Goal: Information Seeking & Learning: Learn about a topic

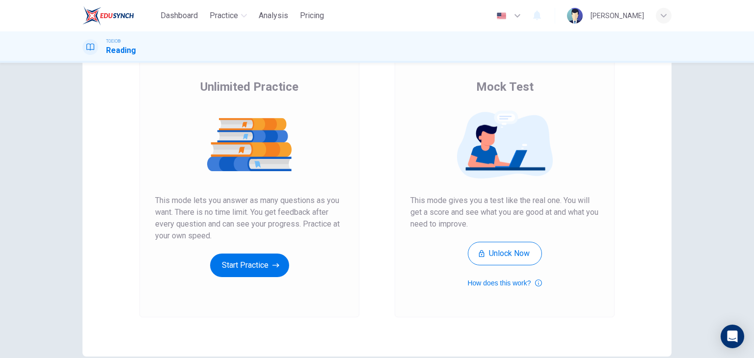
scroll to position [68, 0]
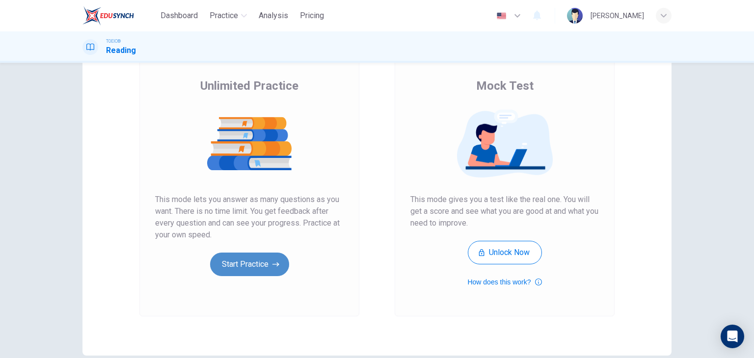
click at [260, 263] on button "Start Practice" at bounding box center [249, 265] width 79 height 24
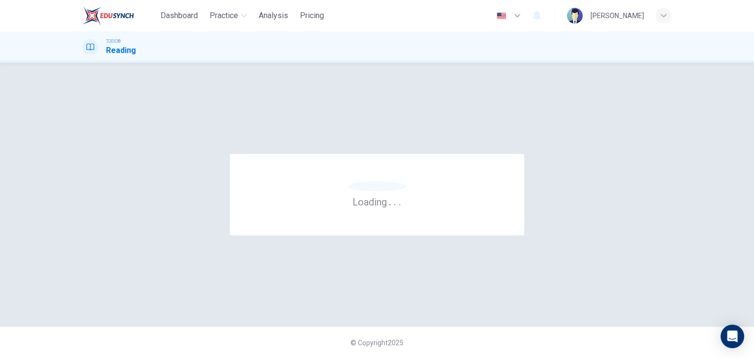
scroll to position [0, 0]
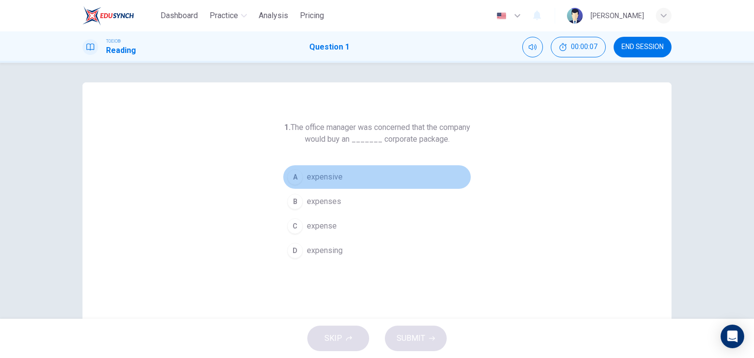
click at [326, 177] on span "expensive" at bounding box center [325, 177] width 36 height 12
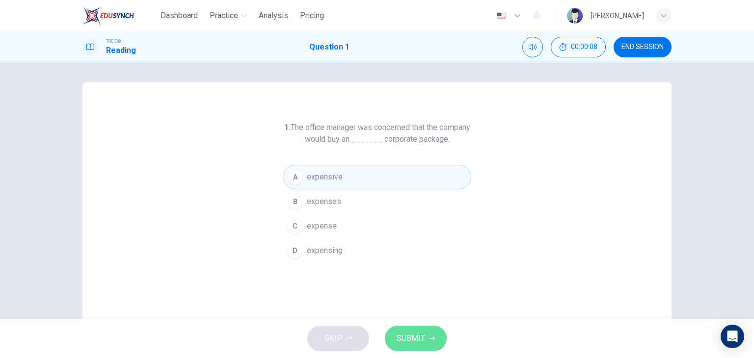
click at [421, 343] on span "SUBMIT" at bounding box center [410, 339] width 28 height 14
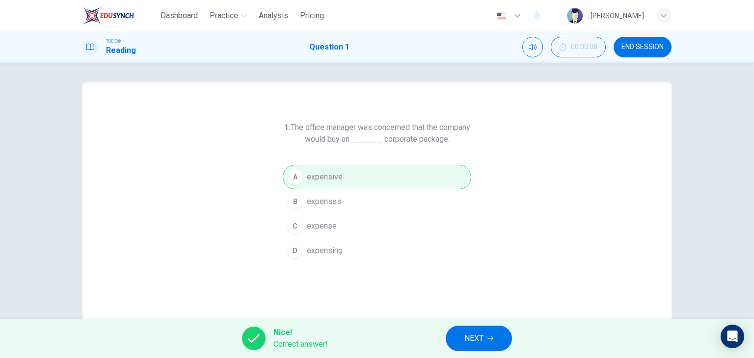
click at [459, 343] on button "NEXT" at bounding box center [479, 339] width 66 height 26
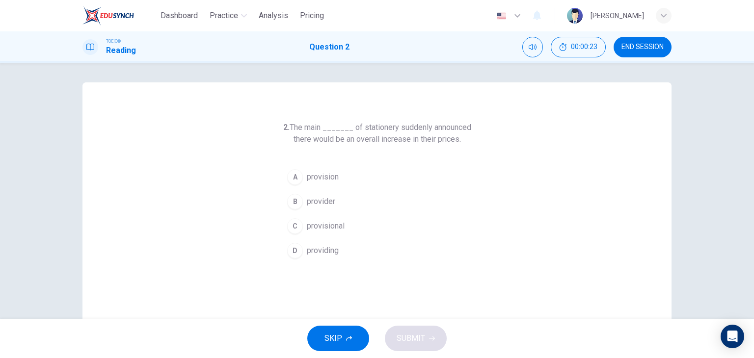
click at [297, 197] on div "B" at bounding box center [295, 202] width 16 height 16
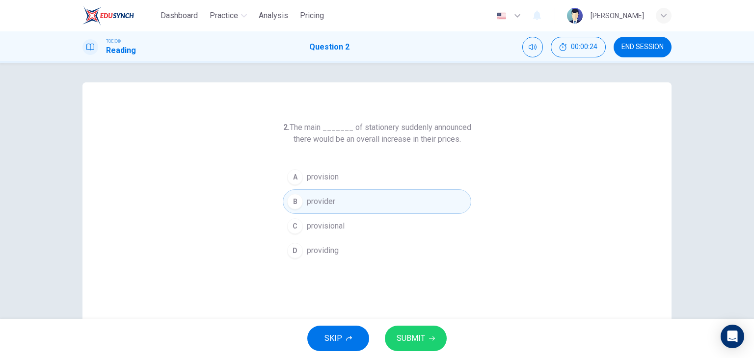
click at [422, 344] on span "SUBMIT" at bounding box center [410, 339] width 28 height 14
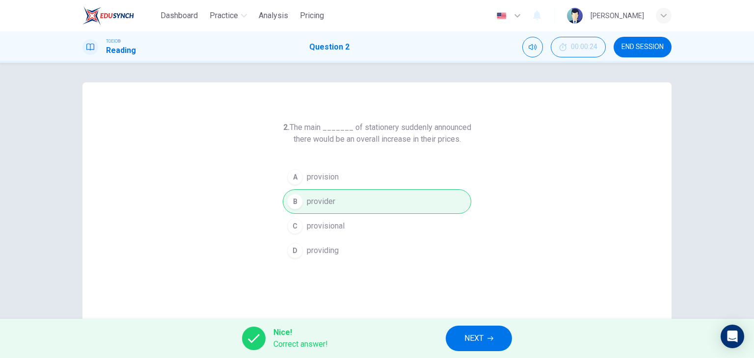
click at [463, 339] on button "NEXT" at bounding box center [479, 339] width 66 height 26
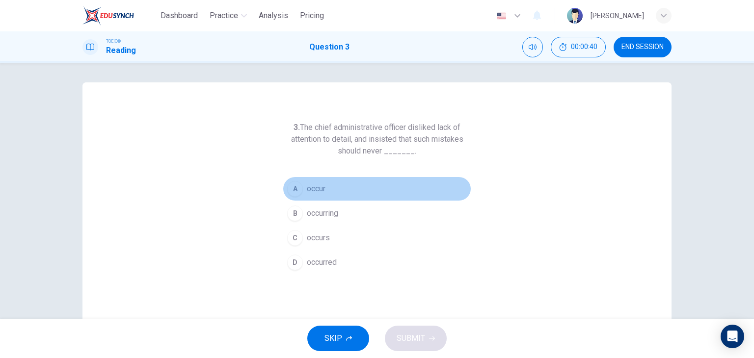
click at [321, 190] on span "occur" at bounding box center [316, 189] width 19 height 12
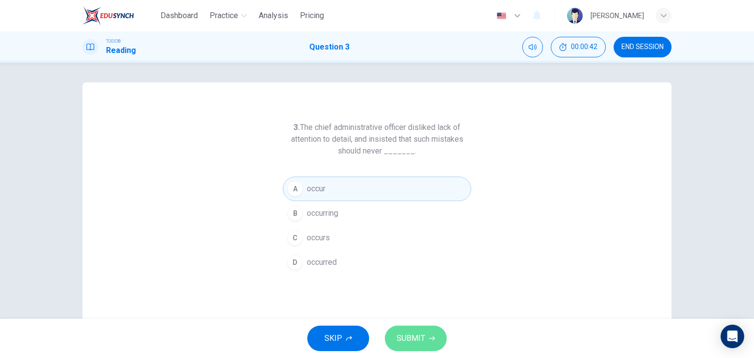
click at [417, 344] on span "SUBMIT" at bounding box center [410, 339] width 28 height 14
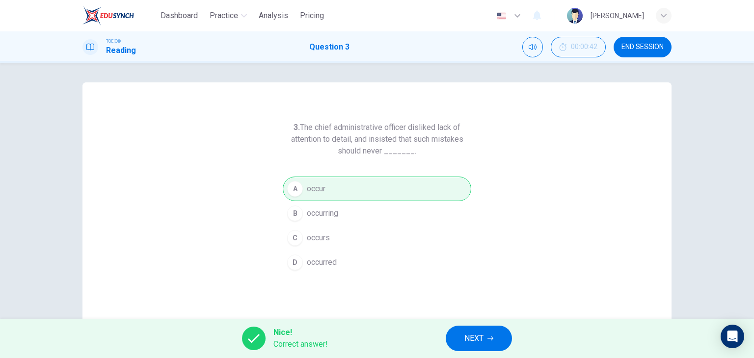
click at [462, 331] on button "NEXT" at bounding box center [479, 339] width 66 height 26
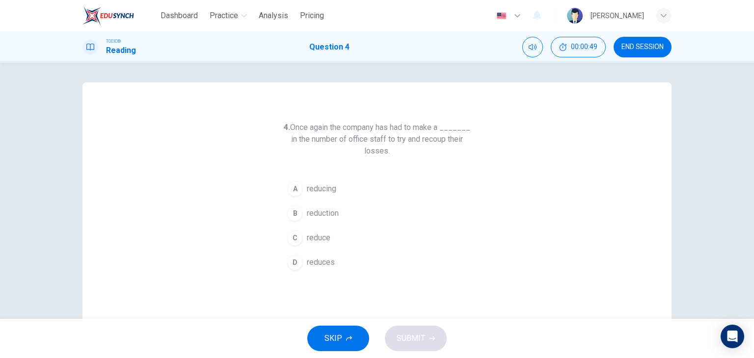
click at [298, 212] on div "B" at bounding box center [295, 214] width 16 height 16
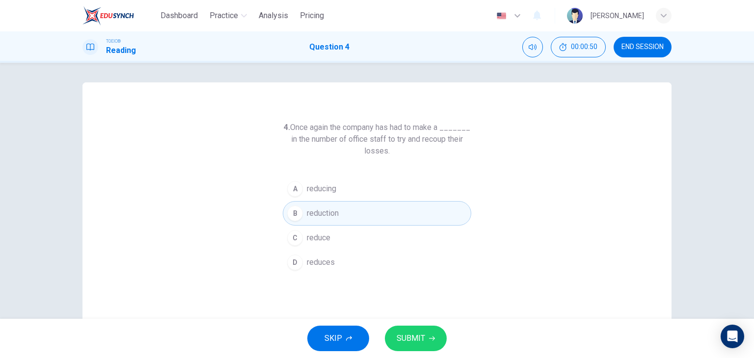
click at [415, 343] on span "SUBMIT" at bounding box center [410, 339] width 28 height 14
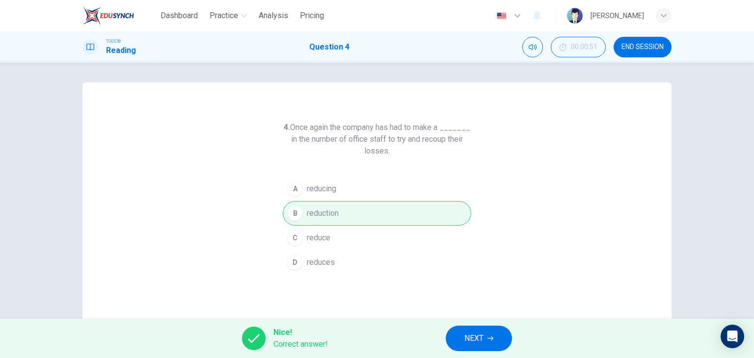
click at [467, 336] on span "NEXT" at bounding box center [473, 339] width 19 height 14
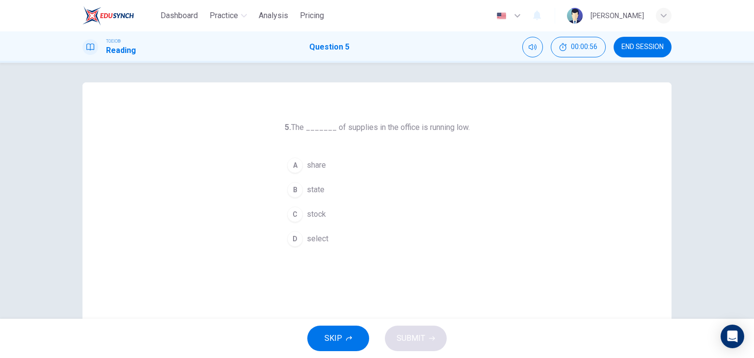
click at [296, 211] on div "C" at bounding box center [295, 215] width 16 height 16
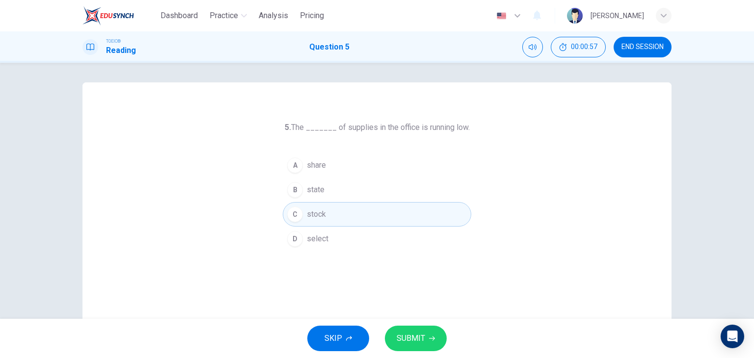
click at [421, 345] on button "SUBMIT" at bounding box center [416, 339] width 62 height 26
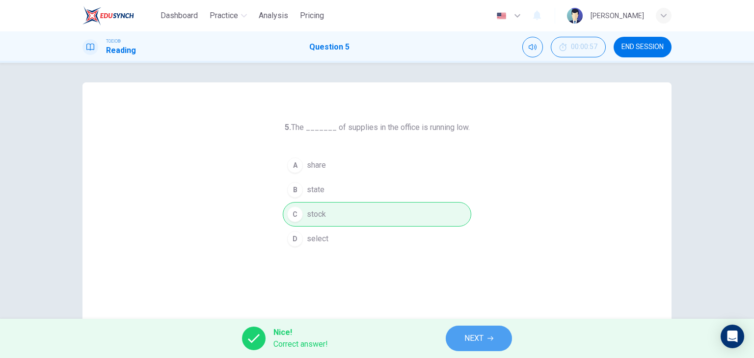
click at [468, 337] on span "NEXT" at bounding box center [473, 339] width 19 height 14
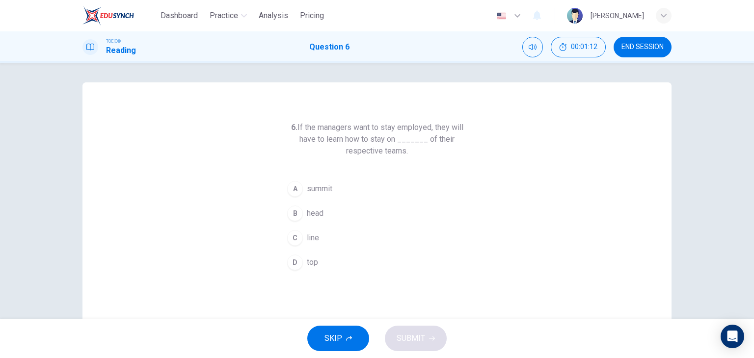
click at [294, 262] on div "D" at bounding box center [295, 263] width 16 height 16
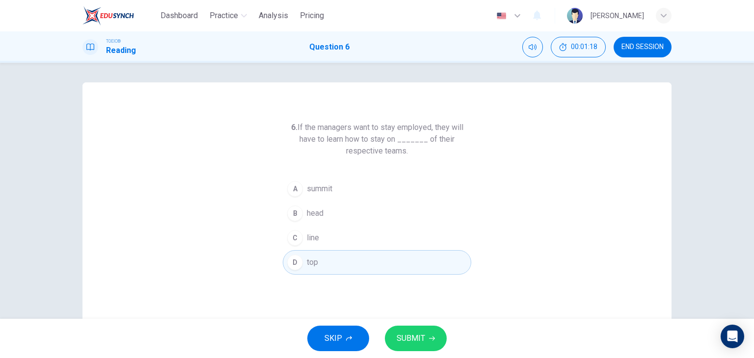
click at [416, 334] on span "SUBMIT" at bounding box center [410, 339] width 28 height 14
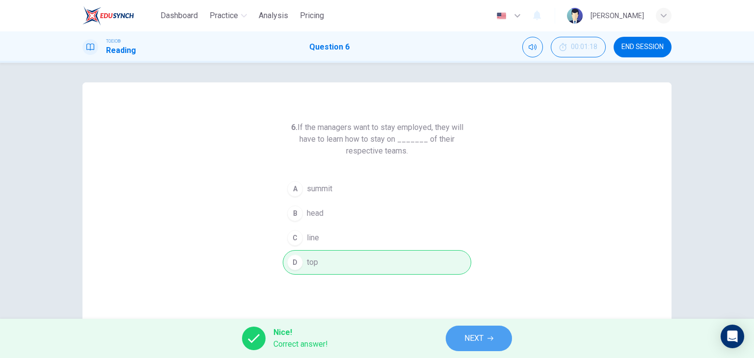
click at [474, 331] on button "NEXT" at bounding box center [479, 339] width 66 height 26
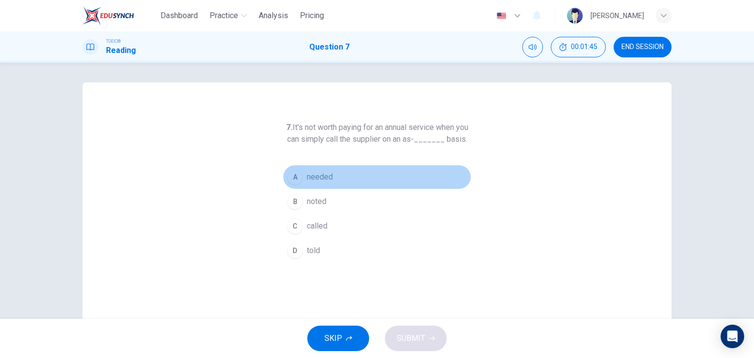
click at [324, 183] on span "needed" at bounding box center [320, 177] width 26 height 12
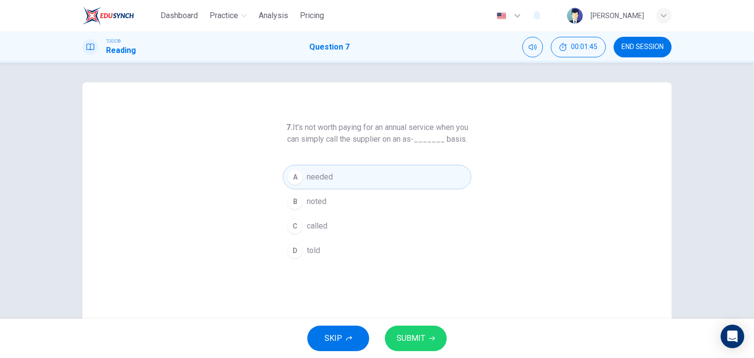
click at [426, 337] on button "SUBMIT" at bounding box center [416, 339] width 62 height 26
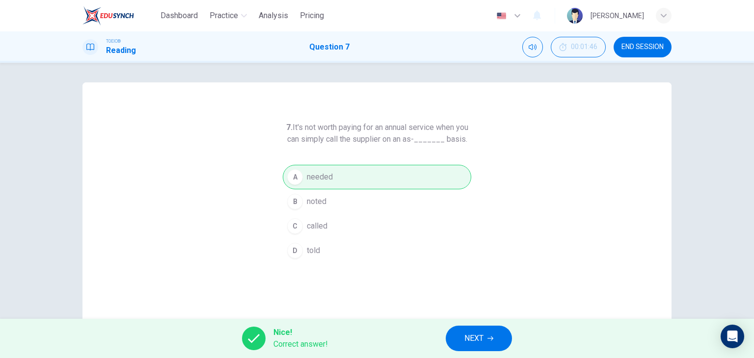
click at [461, 343] on button "NEXT" at bounding box center [479, 339] width 66 height 26
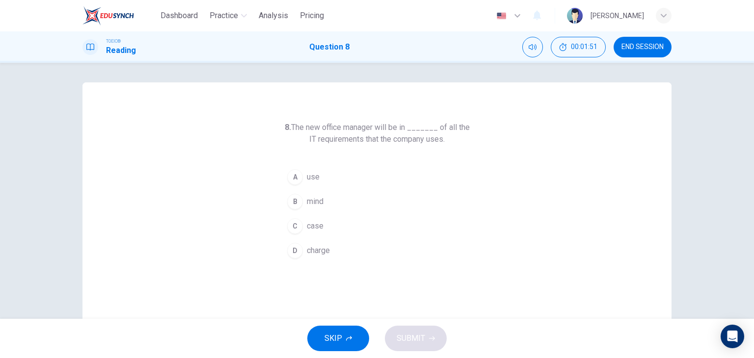
click at [307, 254] on span "charge" at bounding box center [318, 251] width 23 height 12
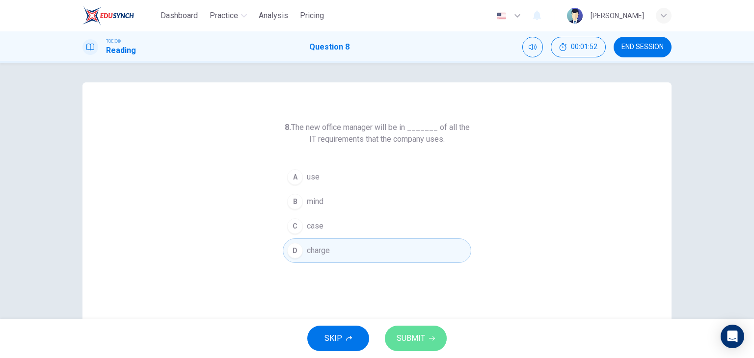
click at [432, 339] on icon "button" at bounding box center [432, 339] width 6 height 4
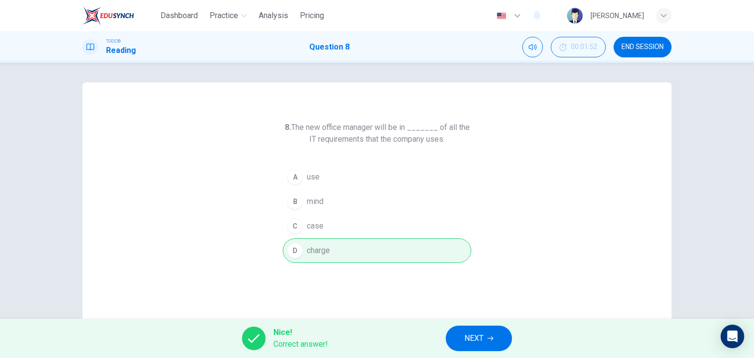
click at [469, 340] on span "NEXT" at bounding box center [473, 339] width 19 height 14
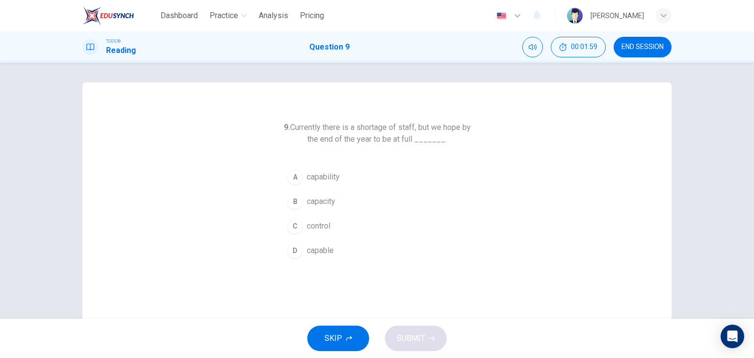
click at [295, 196] on div "B" at bounding box center [295, 202] width 16 height 16
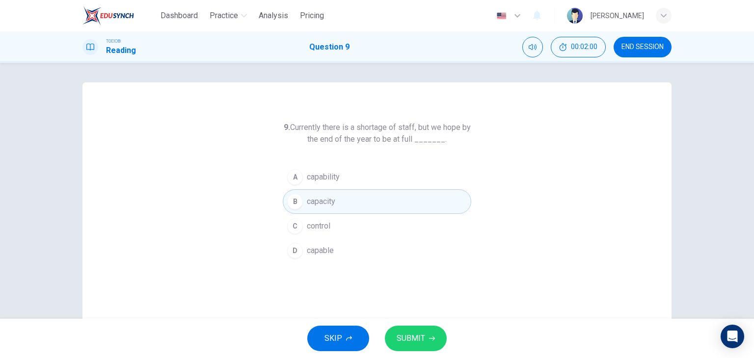
click at [412, 344] on span "SUBMIT" at bounding box center [410, 339] width 28 height 14
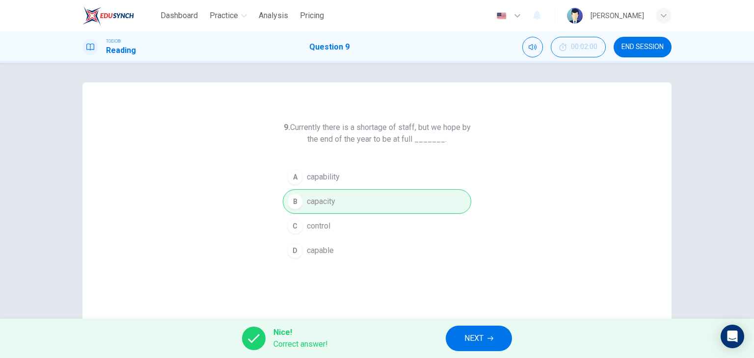
click at [466, 335] on span "NEXT" at bounding box center [473, 339] width 19 height 14
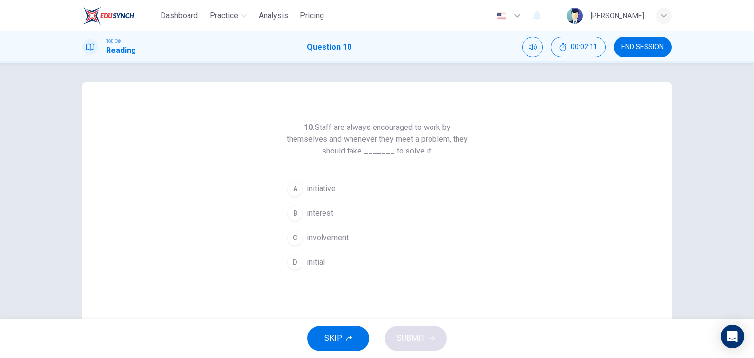
click at [333, 190] on span "initiative" at bounding box center [321, 189] width 29 height 12
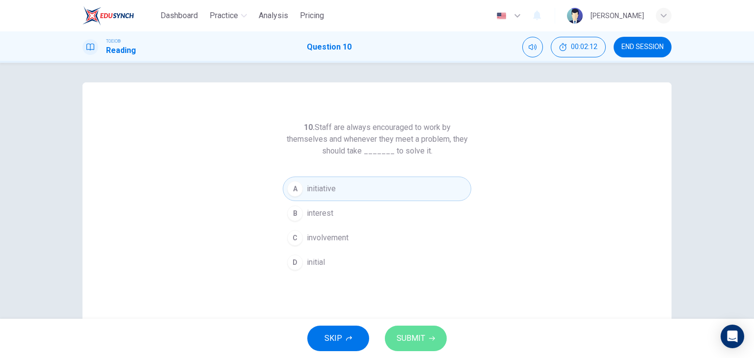
click at [416, 338] on span "SUBMIT" at bounding box center [410, 339] width 28 height 14
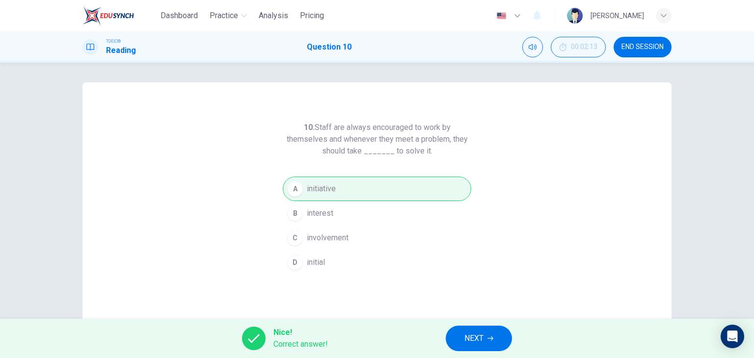
click at [467, 340] on span "NEXT" at bounding box center [473, 339] width 19 height 14
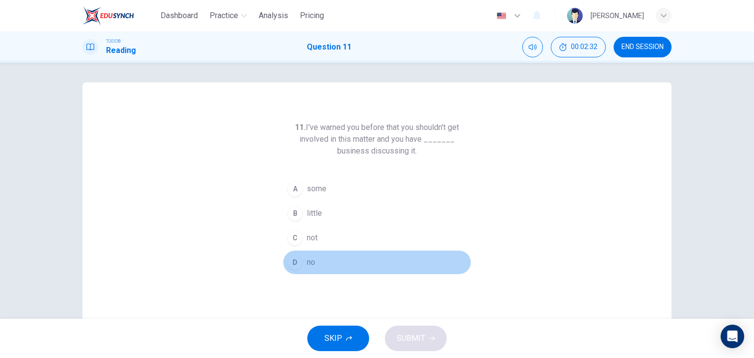
click at [320, 273] on button "D no" at bounding box center [377, 262] width 188 height 25
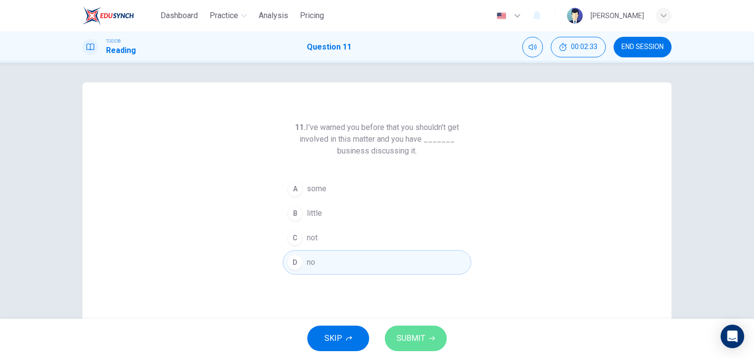
click at [417, 347] on button "SUBMIT" at bounding box center [416, 339] width 62 height 26
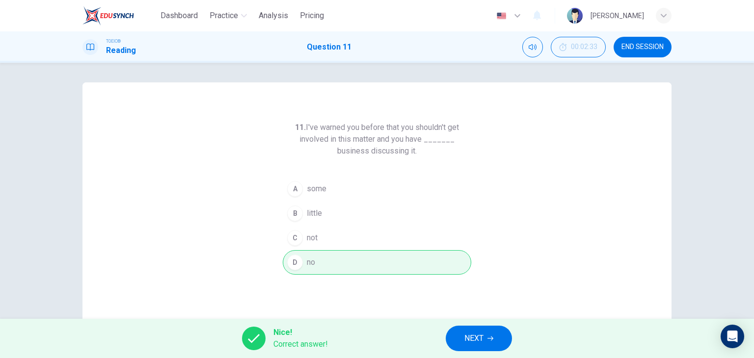
click at [632, 42] on button "END SESSION" at bounding box center [642, 47] width 58 height 21
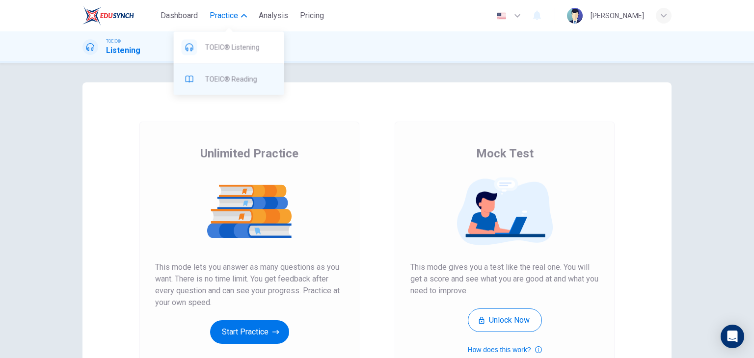
click at [235, 81] on span "TOEIC® Reading" at bounding box center [240, 79] width 71 height 12
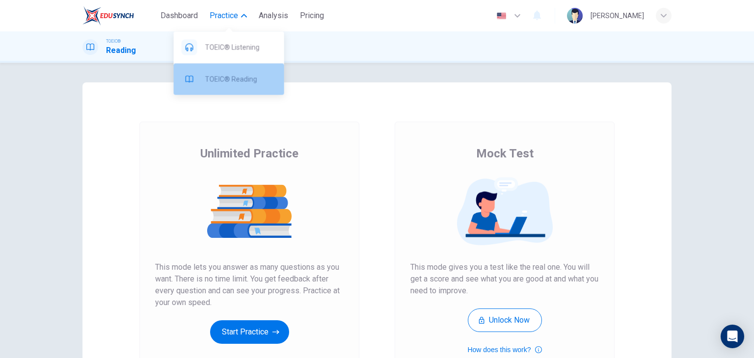
click at [226, 78] on span "TOEIC® Reading" at bounding box center [240, 79] width 71 height 12
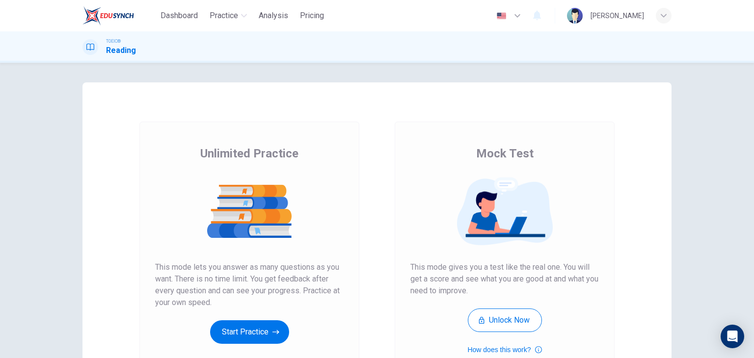
scroll to position [116, 0]
